Goal: Information Seeking & Learning: Learn about a topic

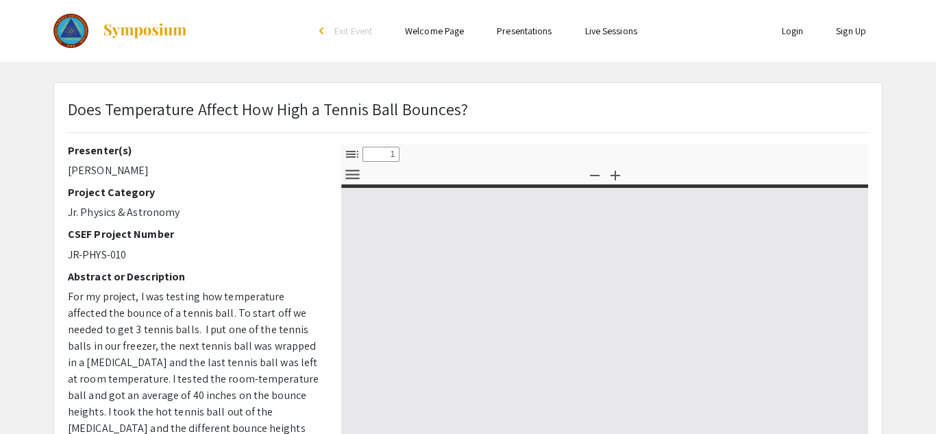
select select "custom"
type input "0"
select select "custom"
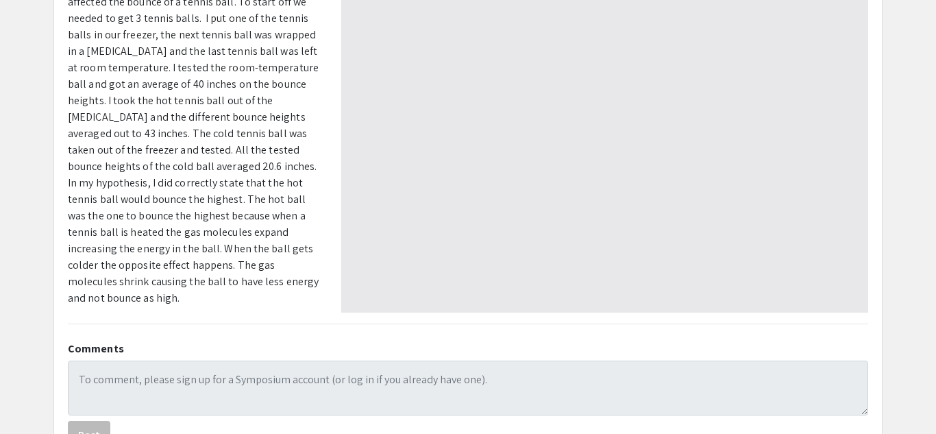
scroll to position [416, 0]
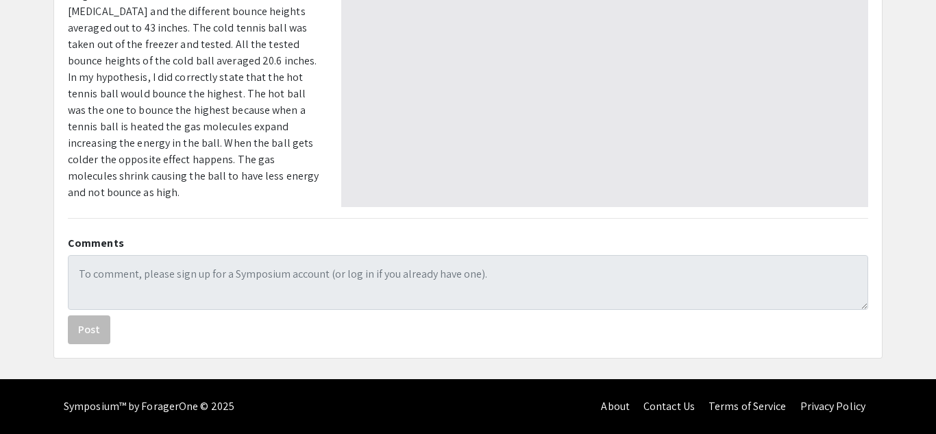
type input "1"
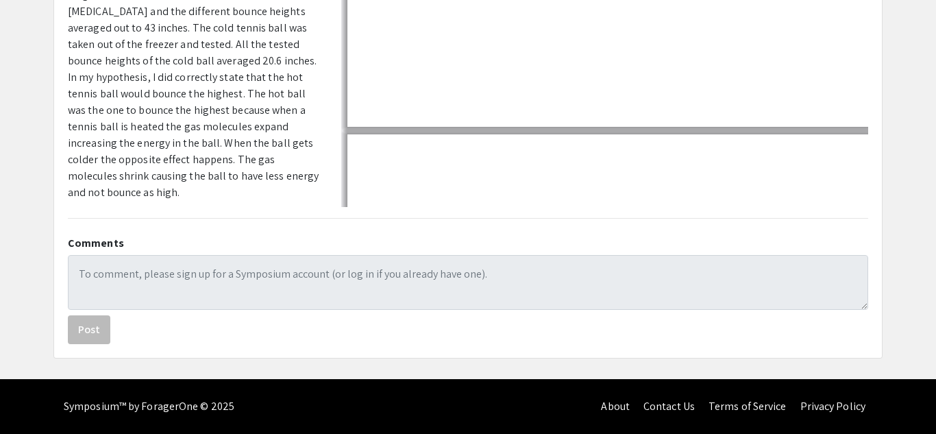
scroll to position [0, 0]
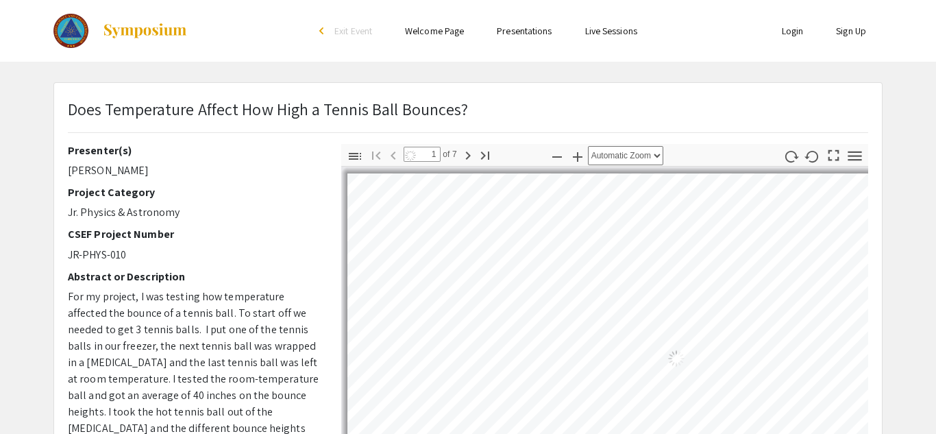
select select "auto"
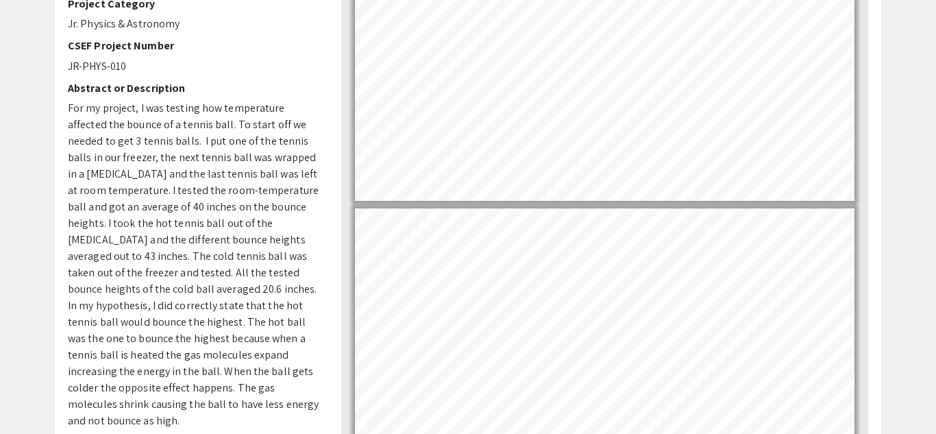
type input "3"
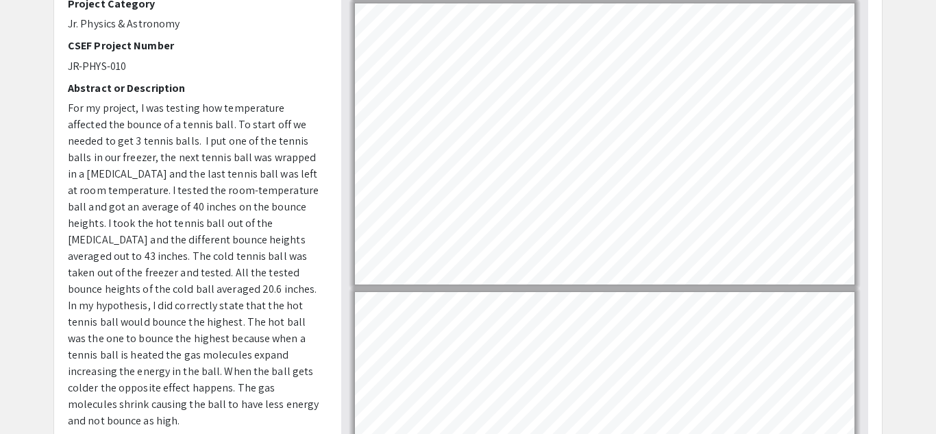
scroll to position [562, 0]
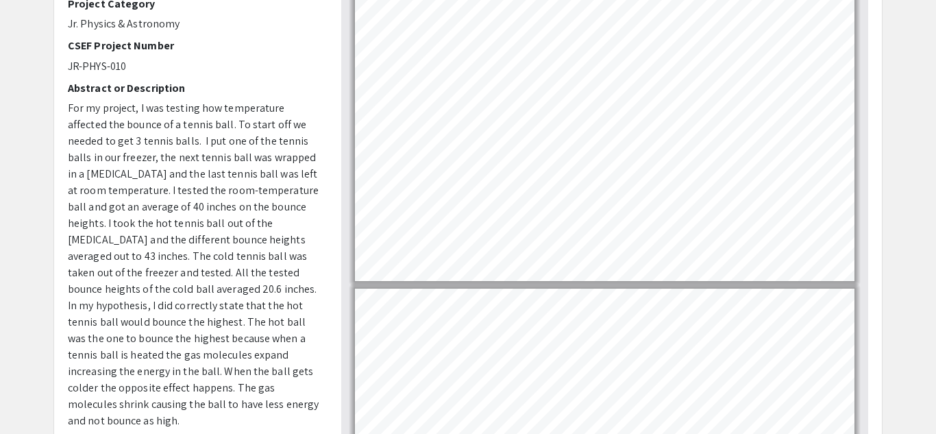
click at [894, 293] on app-presentation "Does Temperature Affect How High a Tennis Ball Bounces? Presenter(s) [PERSON_NA…" at bounding box center [468, 240] width 936 height 692
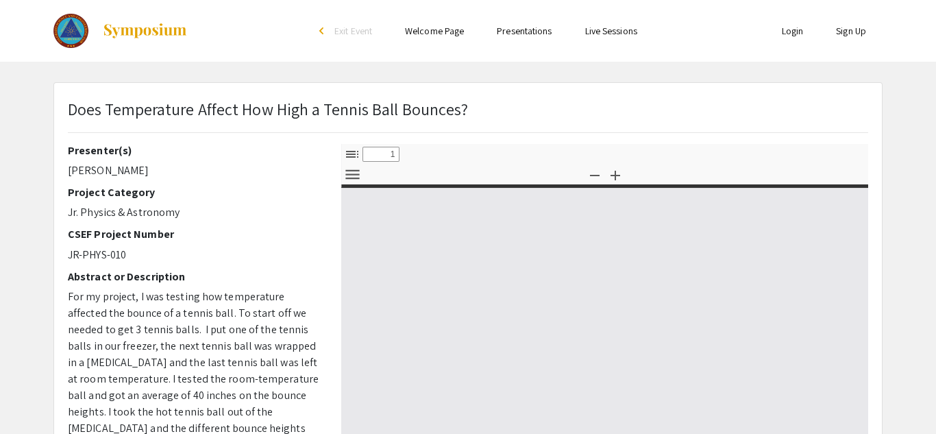
type input "0"
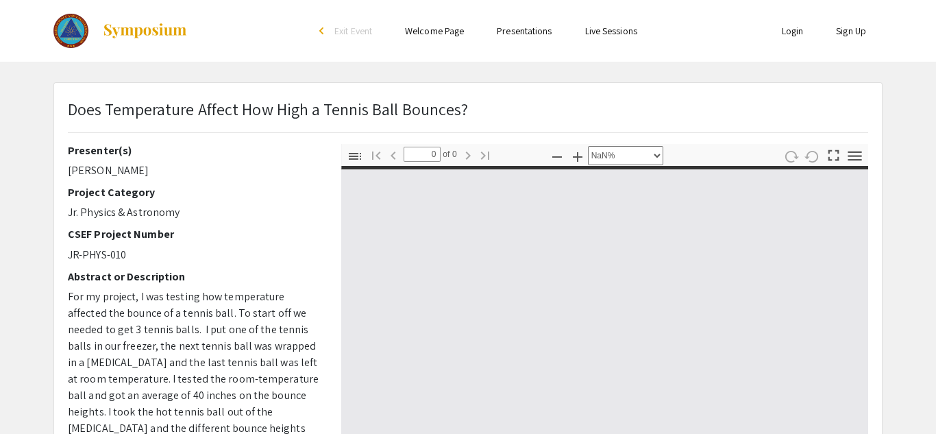
select select "auto"
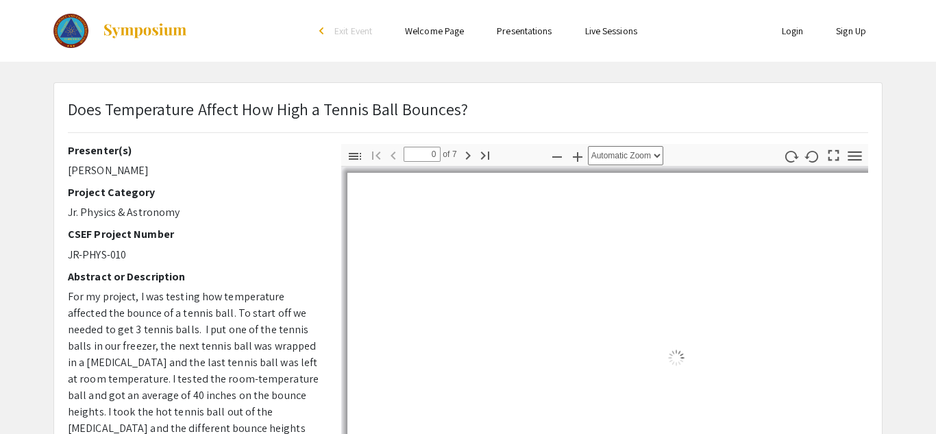
type input "1"
select select "auto"
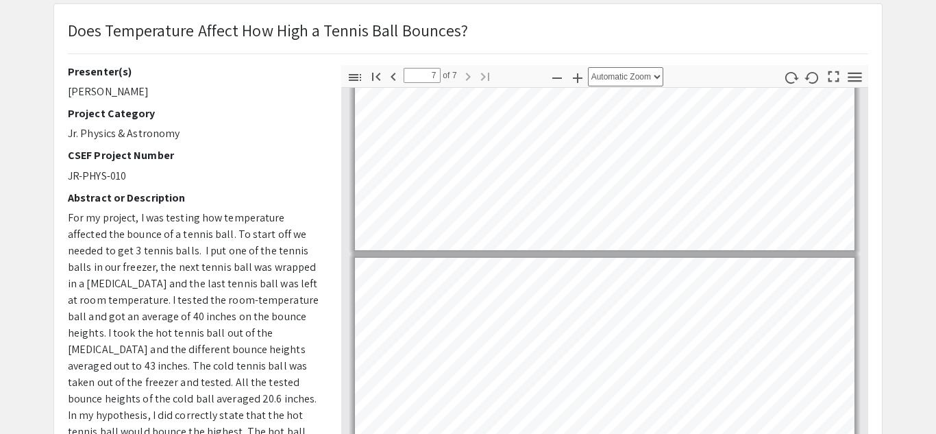
scroll to position [62, 0]
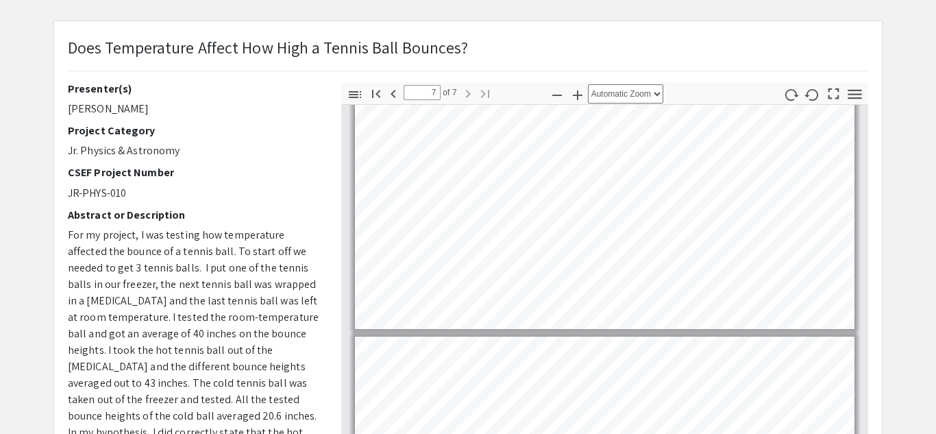
type input "6"
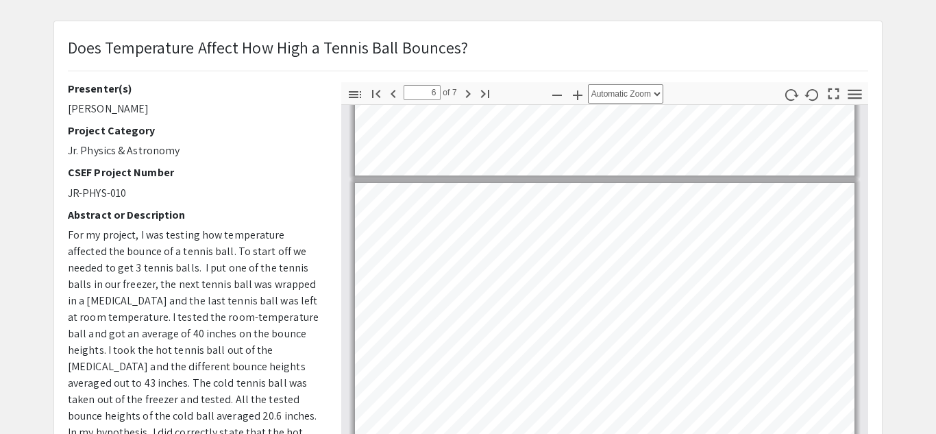
scroll to position [1370, 0]
